Goal: Task Accomplishment & Management: Manage account settings

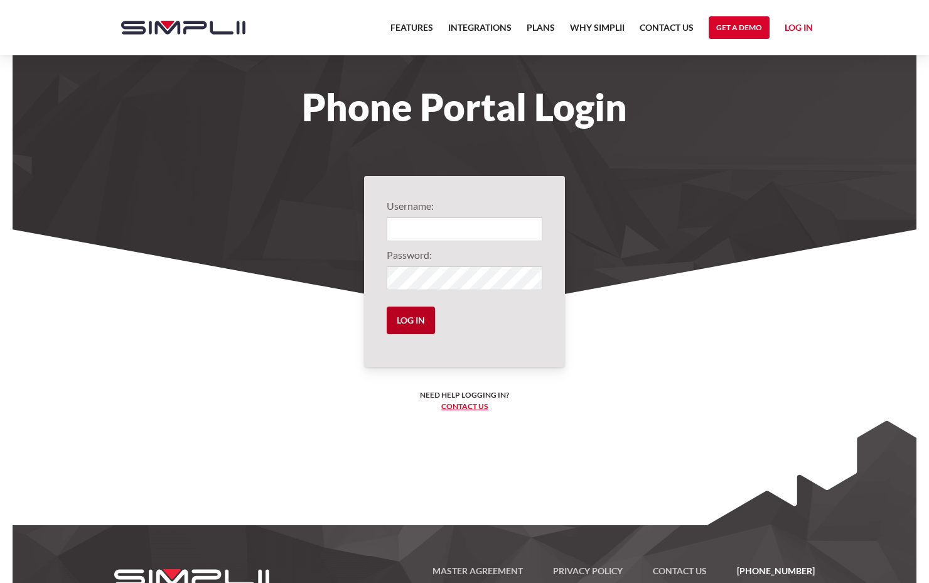
type input "1004@MCW"
click at [422, 322] on input "Log in" at bounding box center [411, 320] width 48 height 28
click at [400, 321] on input "Log in" at bounding box center [411, 320] width 48 height 28
drag, startPoint x: 417, startPoint y: 230, endPoint x: 421, endPoint y: 241, distance: 11.9
click at [417, 232] on input "1004@MCW" at bounding box center [465, 229] width 156 height 24
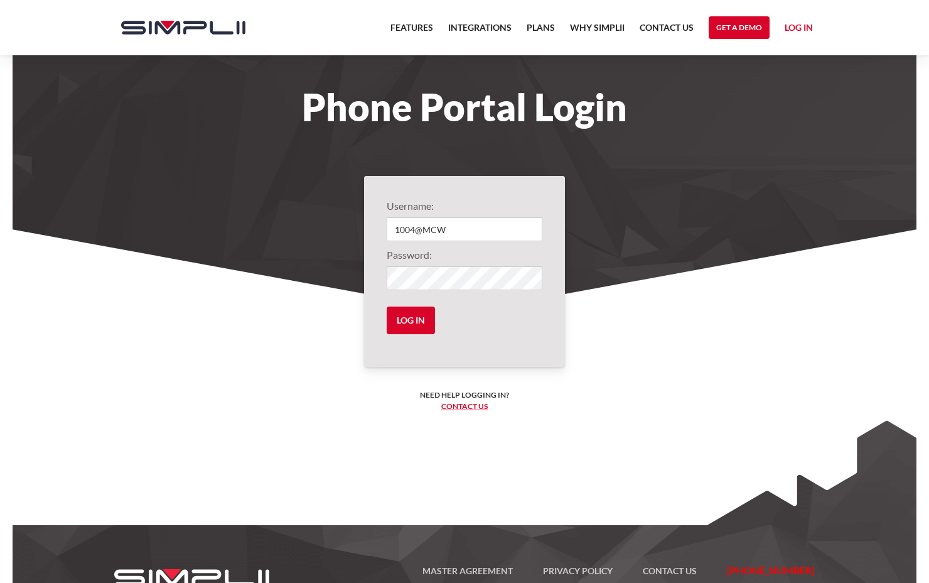
type input "1010@MCW"
click at [407, 320] on input "Log in" at bounding box center [411, 320] width 48 height 28
click at [413, 232] on input "1004@MCW" at bounding box center [465, 229] width 156 height 24
type input "1010@MCW"
click at [418, 315] on input "Log in" at bounding box center [411, 320] width 48 height 28
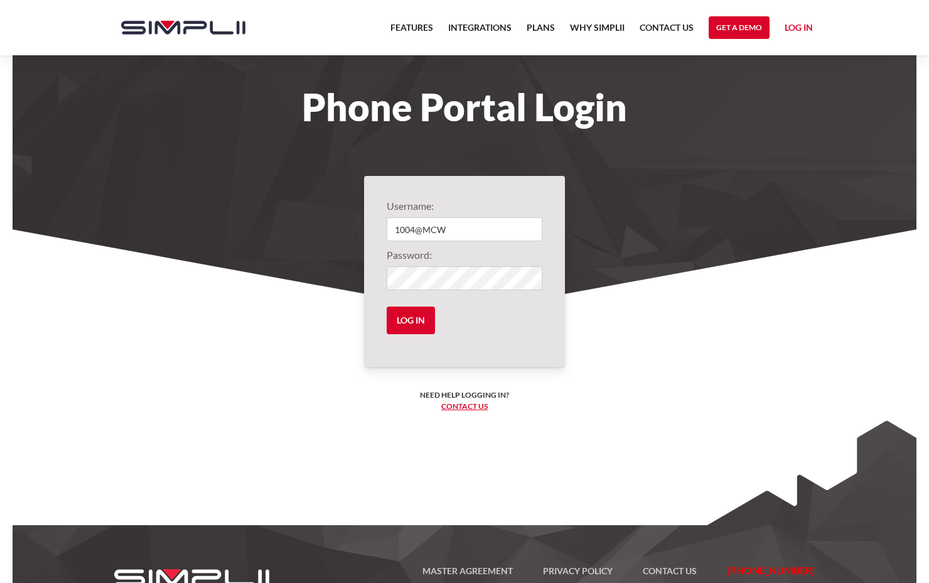
drag, startPoint x: 477, startPoint y: 232, endPoint x: 292, endPoint y: 228, distance: 185.3
click at [292, 228] on body "Features Integrations PRoducts Plans Why Simplii Contact US Master Agreement Ge…" at bounding box center [464, 315] width 929 height 630
type input "1010@MCW"
click at [870, 332] on section "Username: 1010@MCW Password: Log in Need help logging in? ‍ Contact us Logging …" at bounding box center [465, 392] width 904 height 326
click at [419, 264] on form "Username: 1010@MCW Password: Log in" at bounding box center [465, 271] width 156 height 146
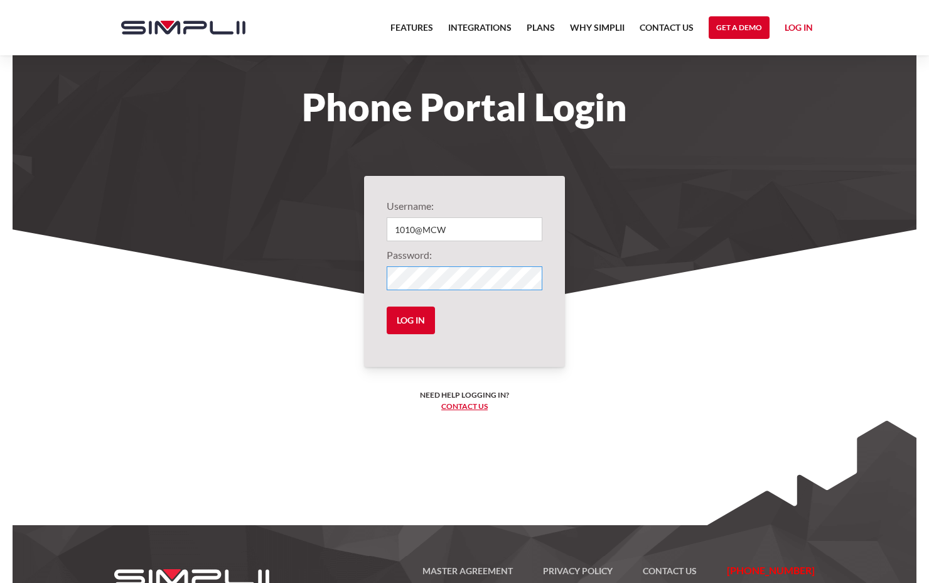
click at [387, 306] on input "Log in" at bounding box center [411, 320] width 48 height 28
click at [424, 326] on input "Log in" at bounding box center [411, 320] width 48 height 28
click at [427, 318] on input "Log in" at bounding box center [411, 320] width 48 height 28
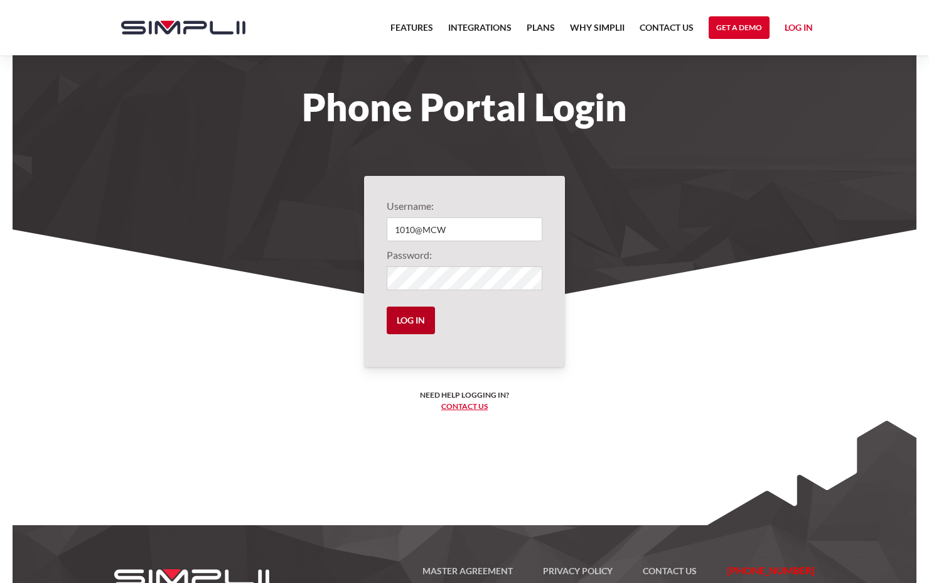
click at [427, 318] on input "Log in" at bounding box center [411, 320] width 48 height 28
